Goal: Task Accomplishment & Management: Manage account settings

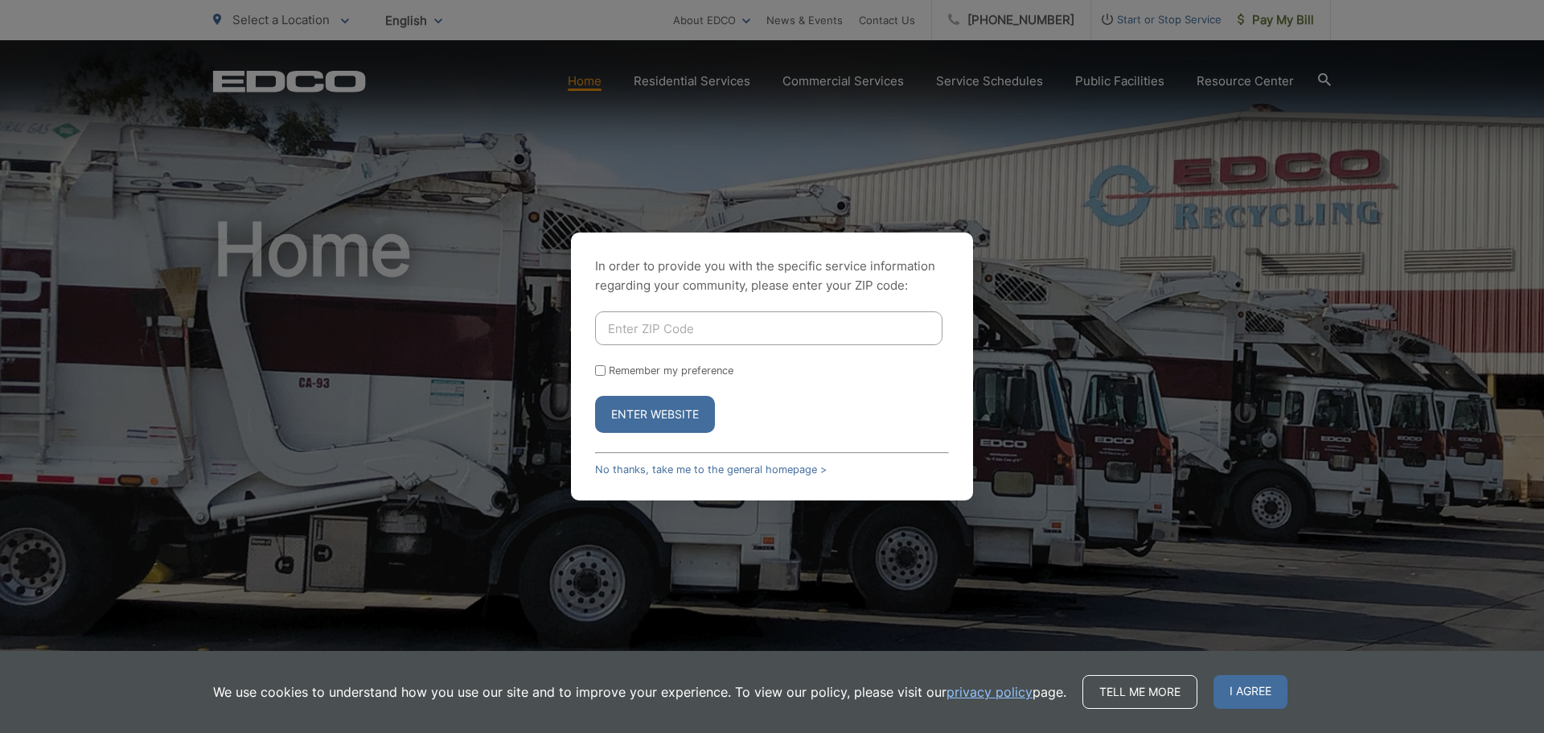
click at [758, 327] on input "Enter ZIP Code" at bounding box center [768, 328] width 347 height 34
type input "92024"
click at [604, 424] on button "Enter Website" at bounding box center [655, 414] width 120 height 37
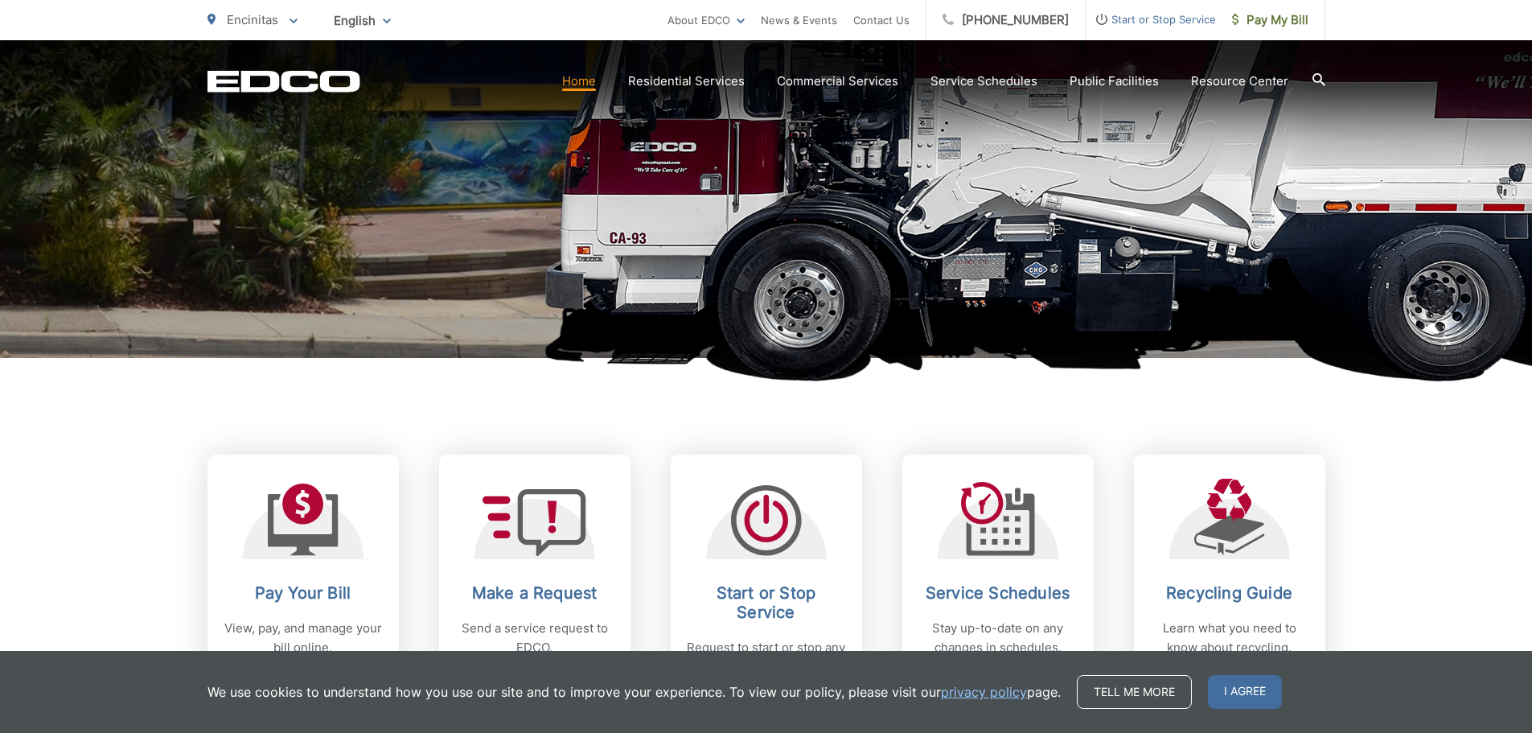
scroll to position [563, 0]
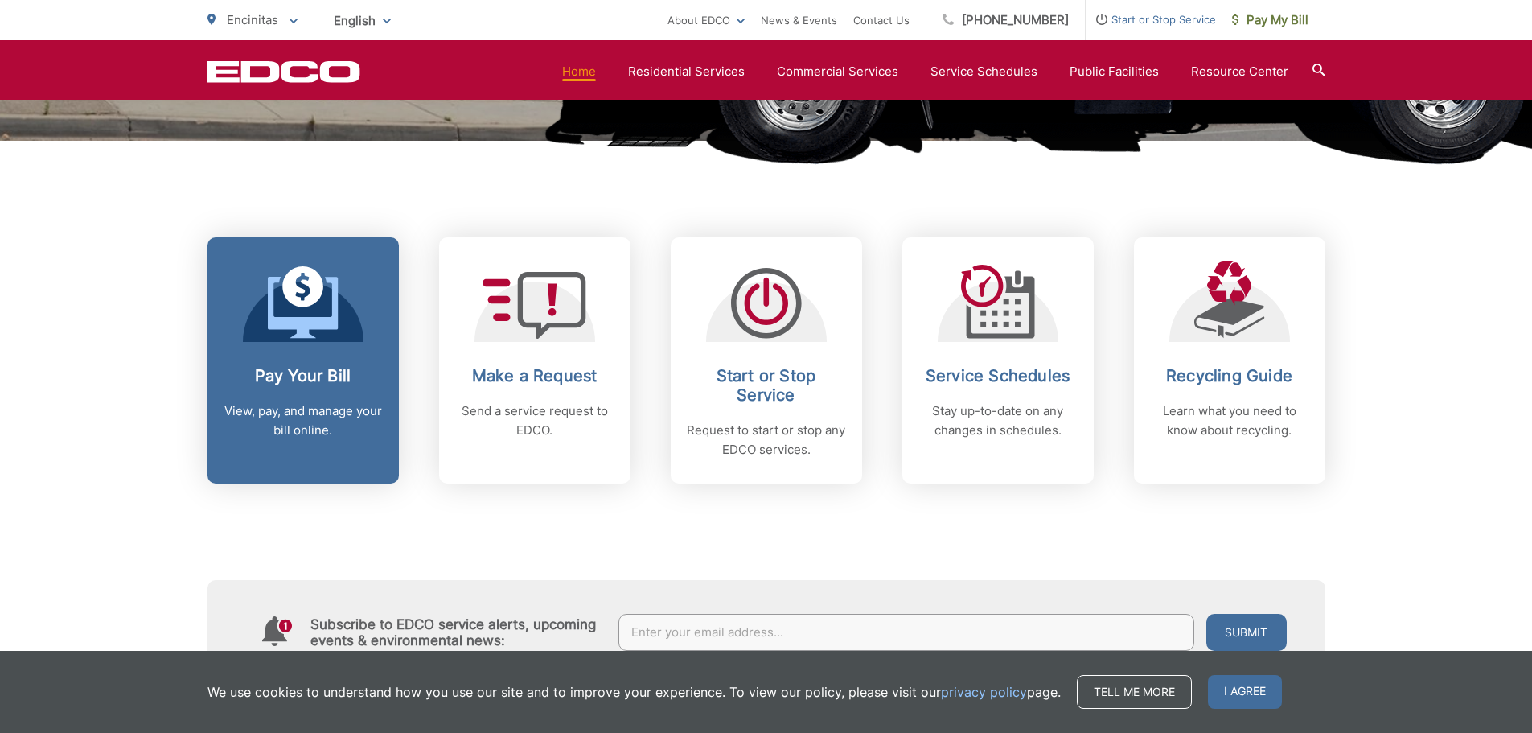
click at [291, 417] on p "View, pay, and manage your bill online." at bounding box center [303, 420] width 159 height 39
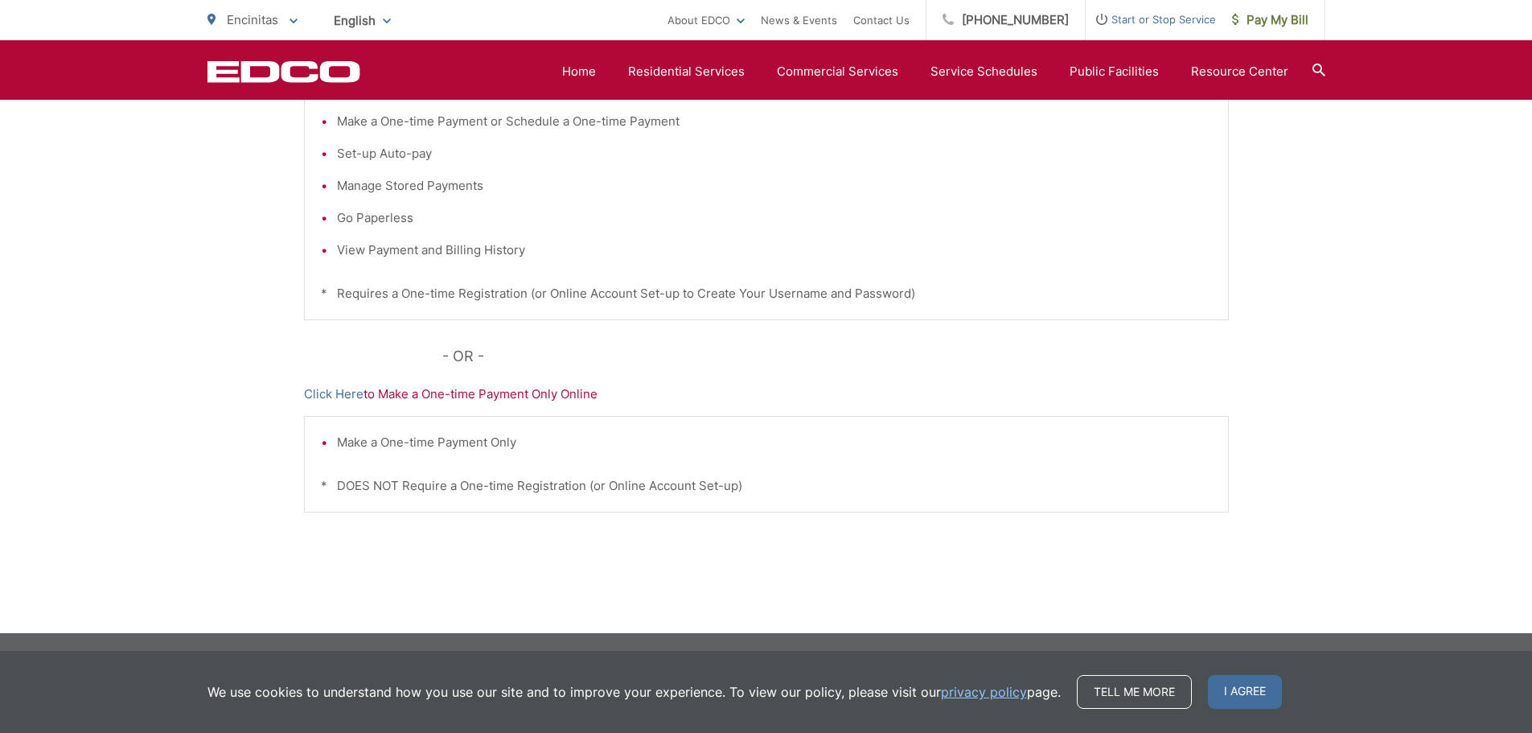
scroll to position [170, 0]
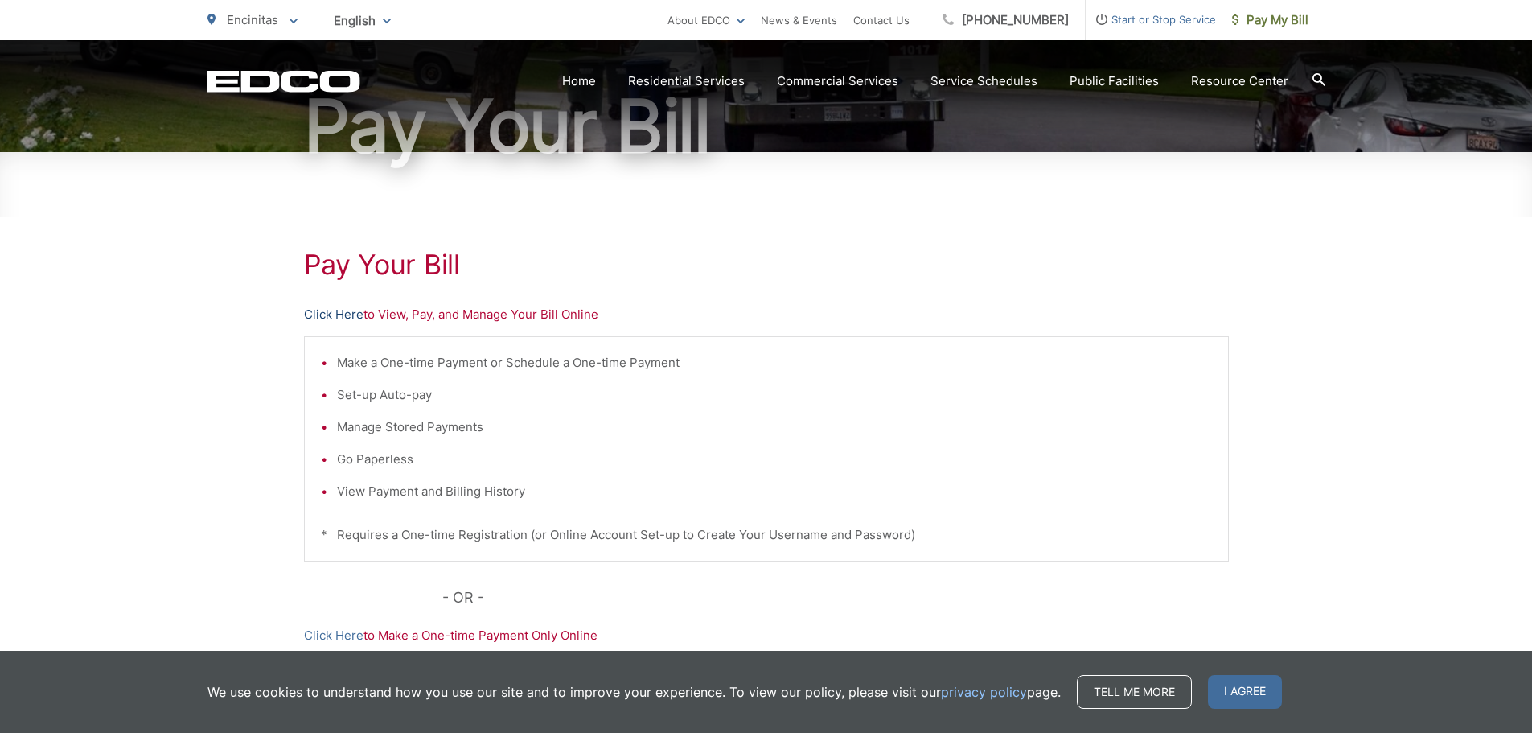
click at [338, 315] on link "Click Here" at bounding box center [334, 314] width 60 height 19
click at [349, 315] on link "Click Here" at bounding box center [334, 314] width 60 height 19
